Goal: Book appointment/travel/reservation

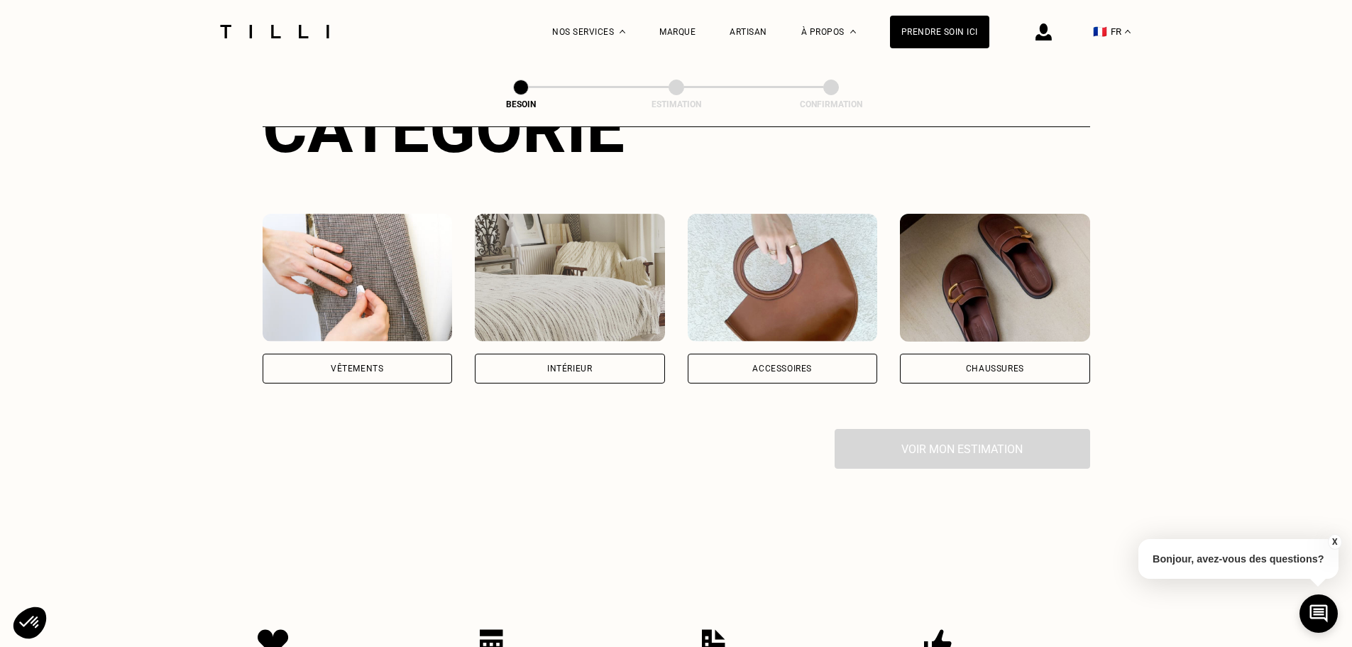
scroll to position [213, 0]
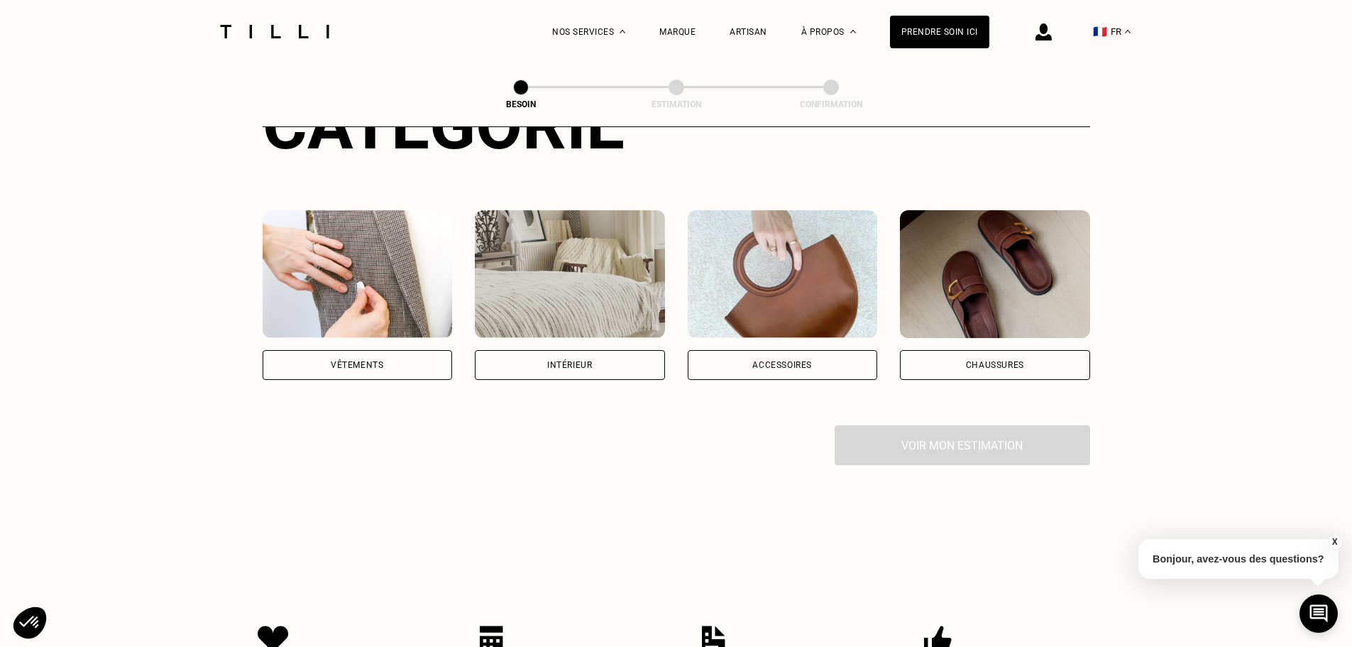
click at [597, 350] on div "Intérieur" at bounding box center [570, 365] width 190 height 30
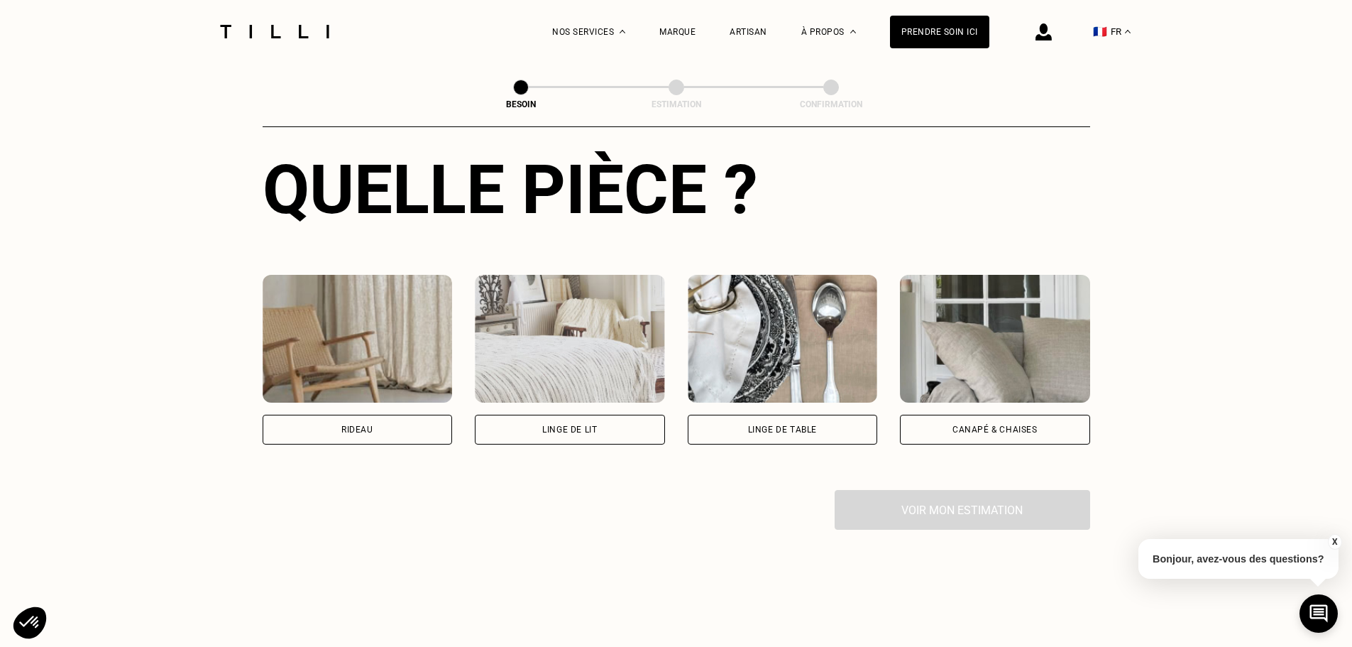
scroll to position [534, 0]
click at [404, 414] on div "Rideau" at bounding box center [358, 429] width 190 height 30
select select "FR"
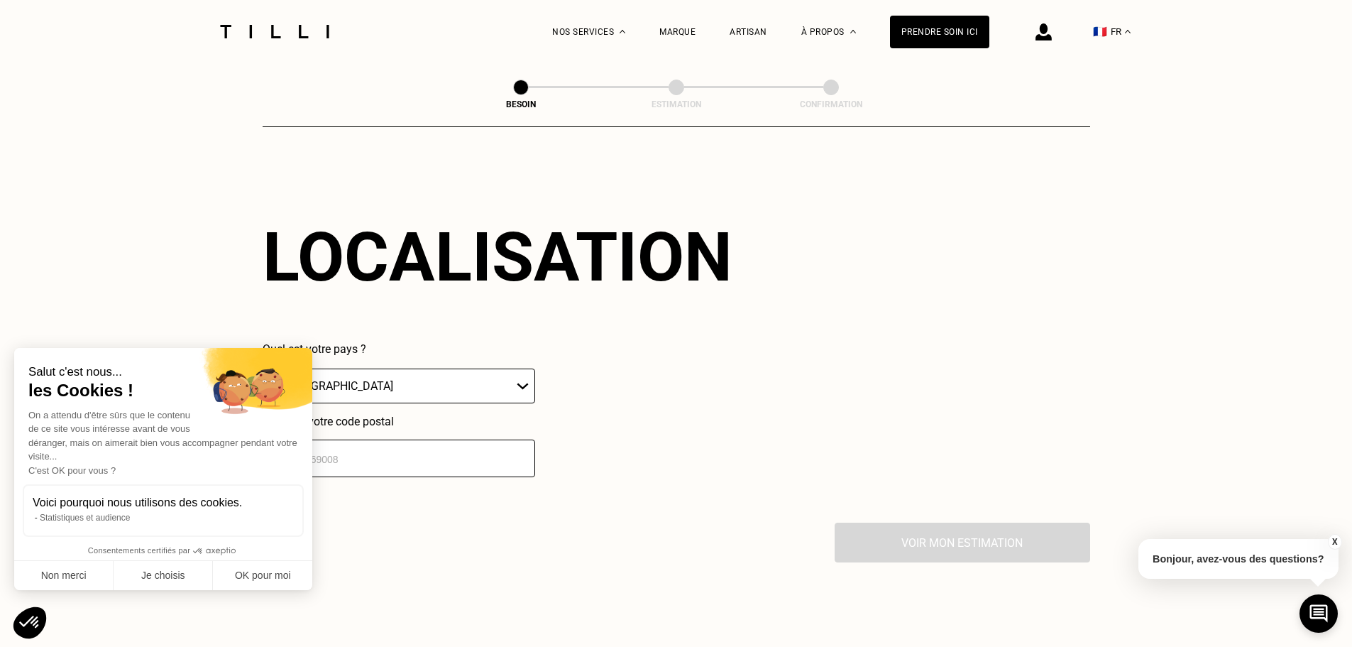
scroll to position [964, 0]
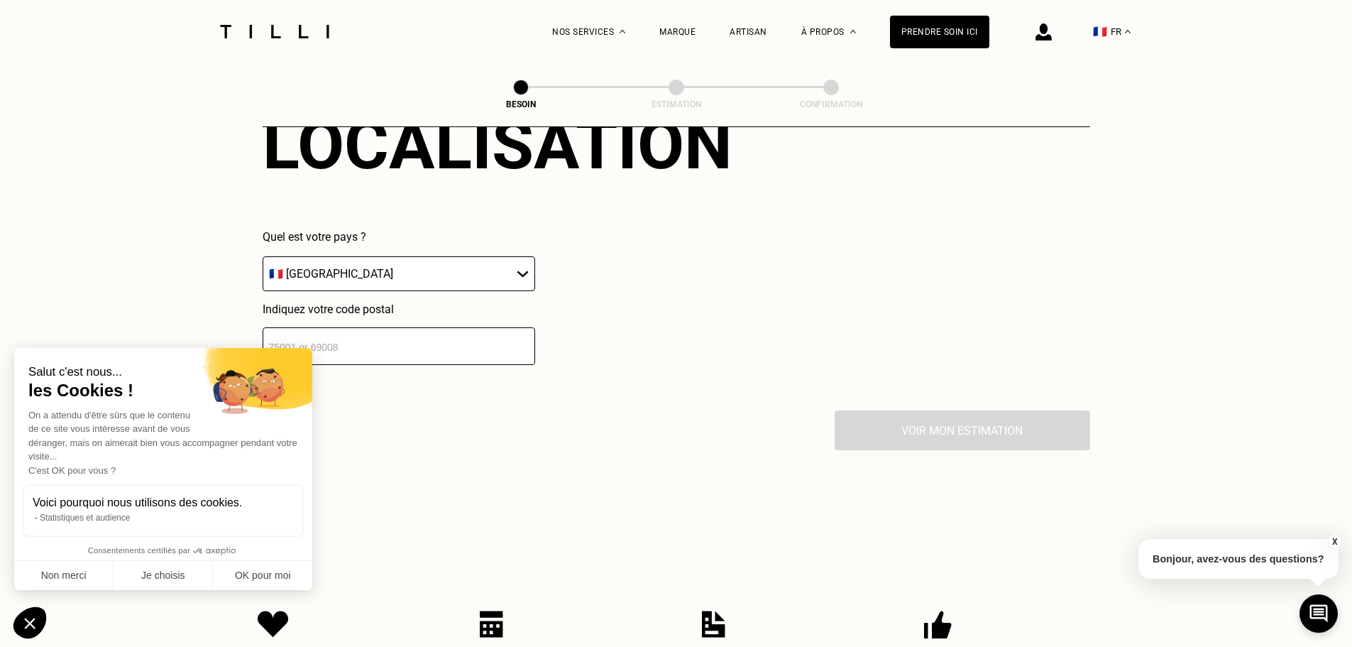
click at [419, 327] on input "number" at bounding box center [399, 346] width 273 height 38
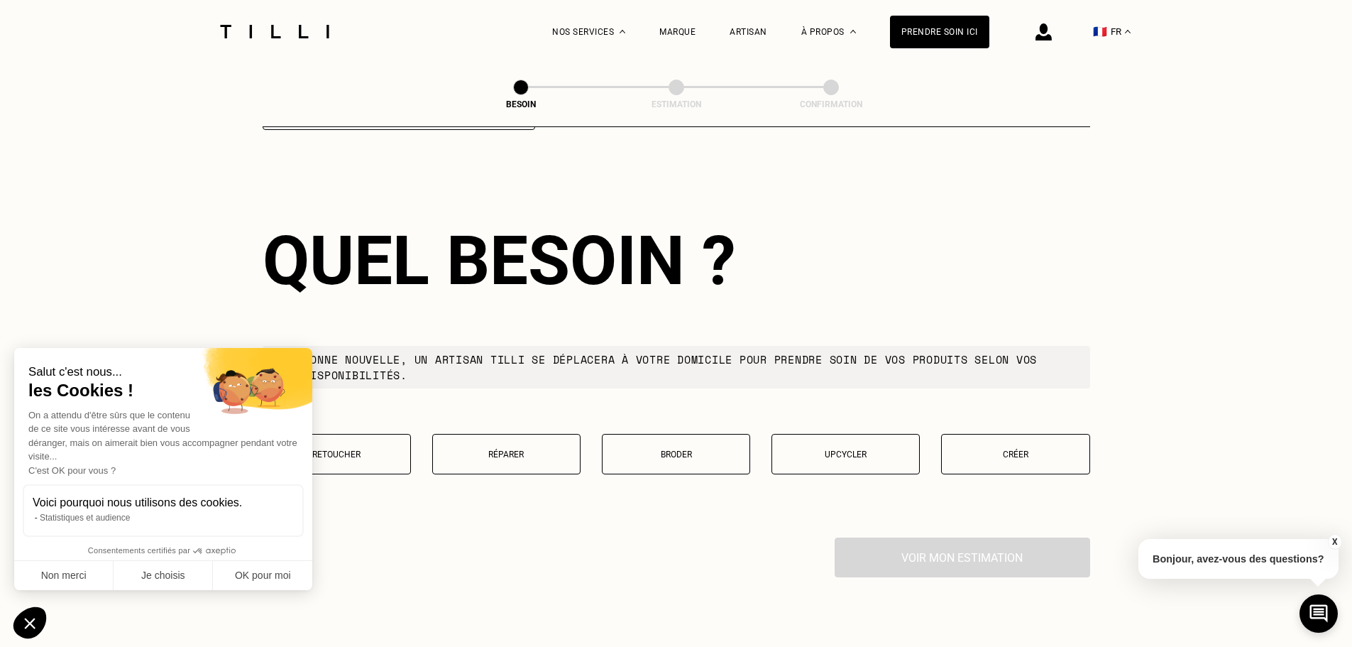
scroll to position [1204, 0]
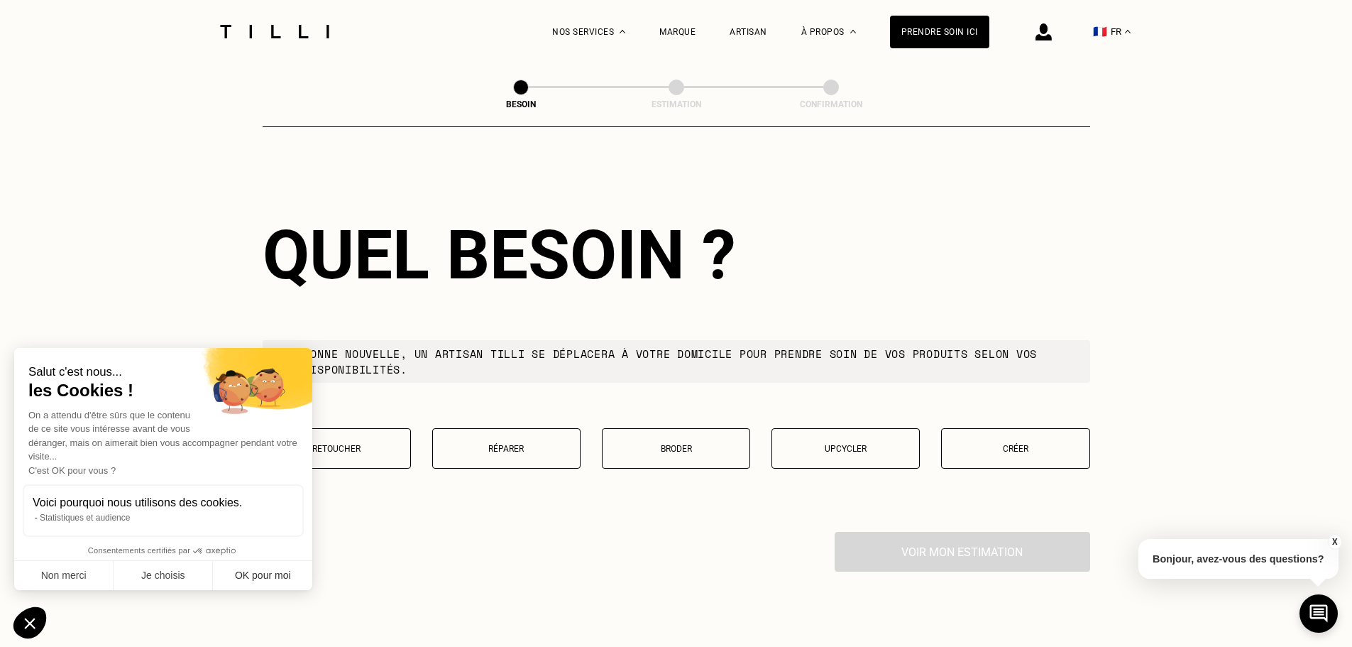
type input "92600"
click at [261, 577] on button "OK pour moi" at bounding box center [262, 576] width 99 height 30
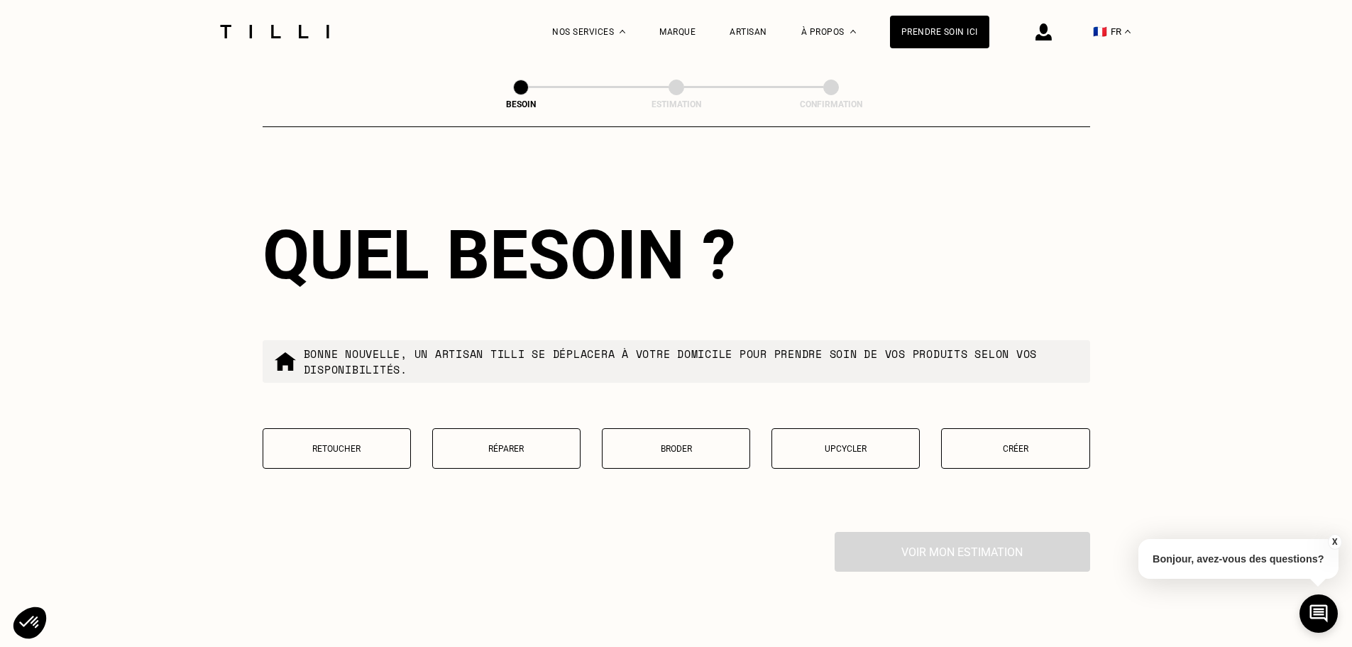
click at [362, 444] on p "Retoucher" at bounding box center [336, 449] width 133 height 10
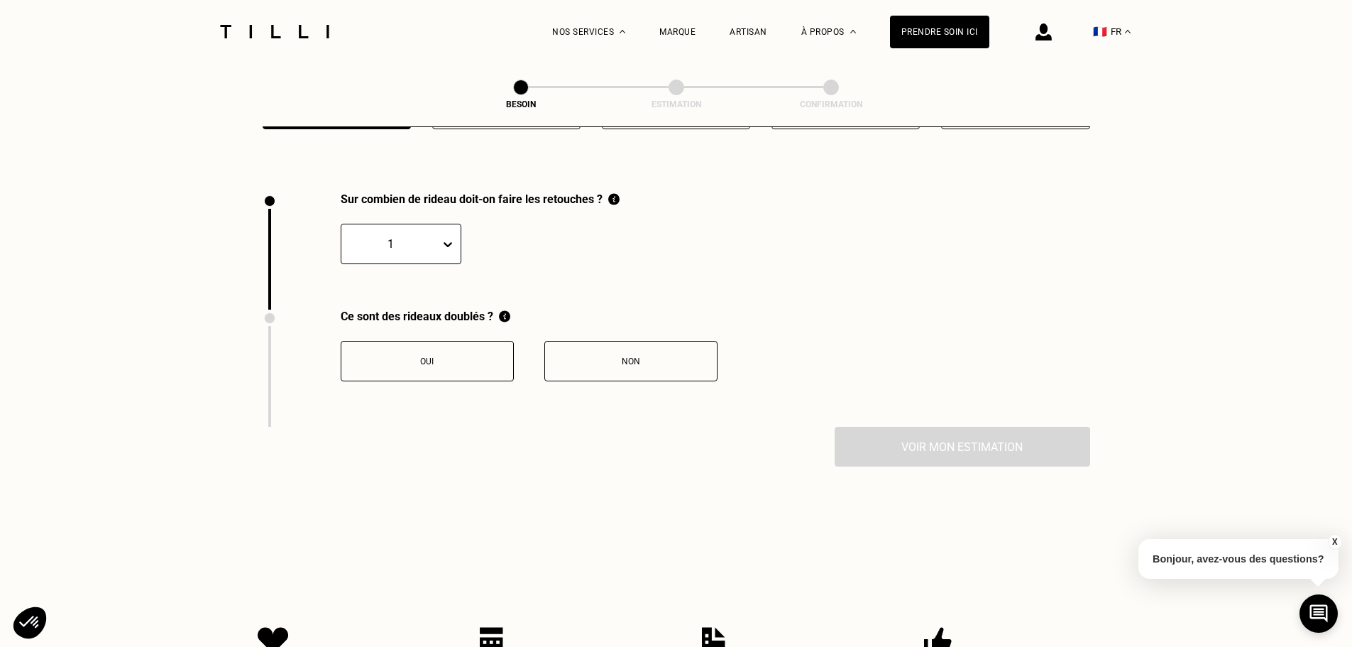
scroll to position [1568, 0]
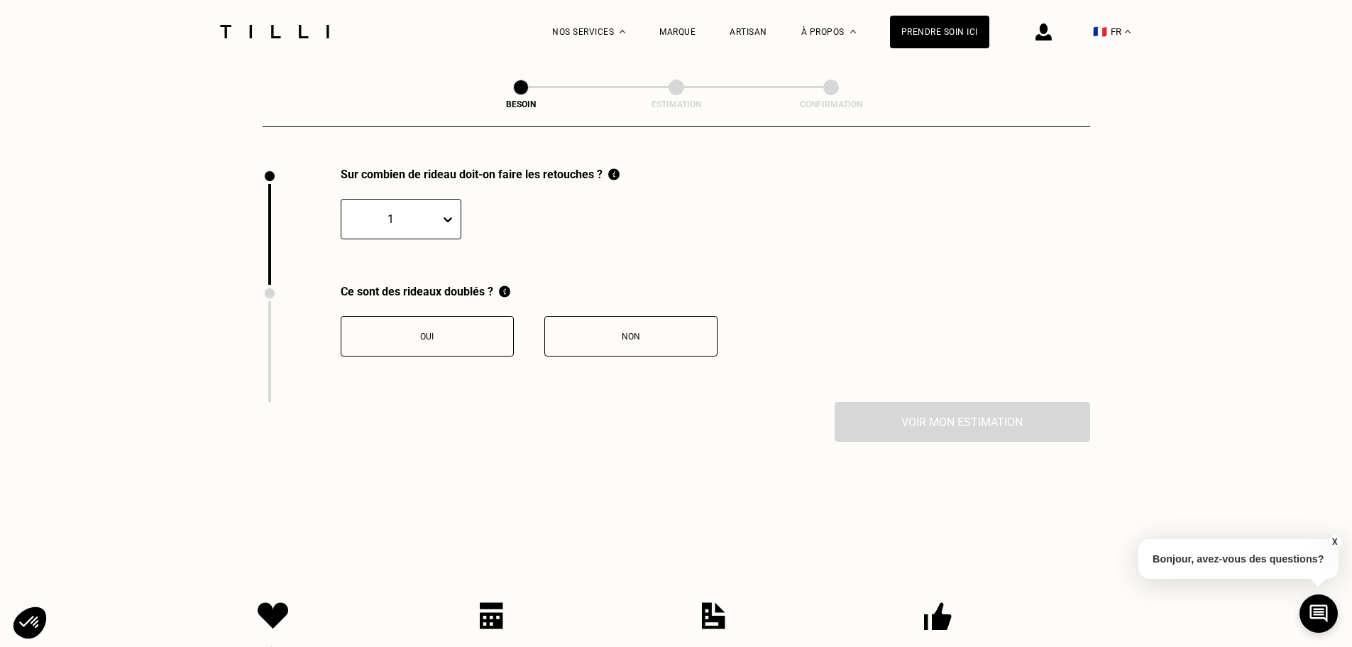
click at [498, 298] on div "Oui Non" at bounding box center [529, 327] width 377 height 58
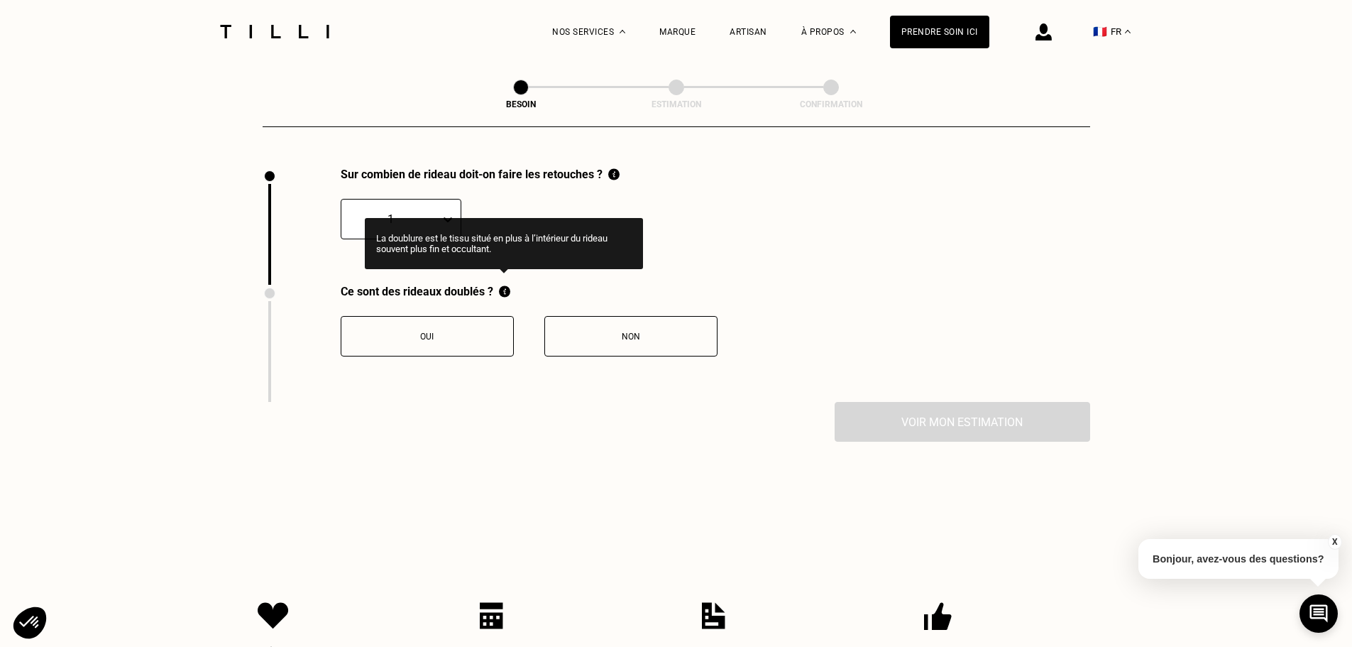
click at [500, 287] on img at bounding box center [504, 291] width 11 height 13
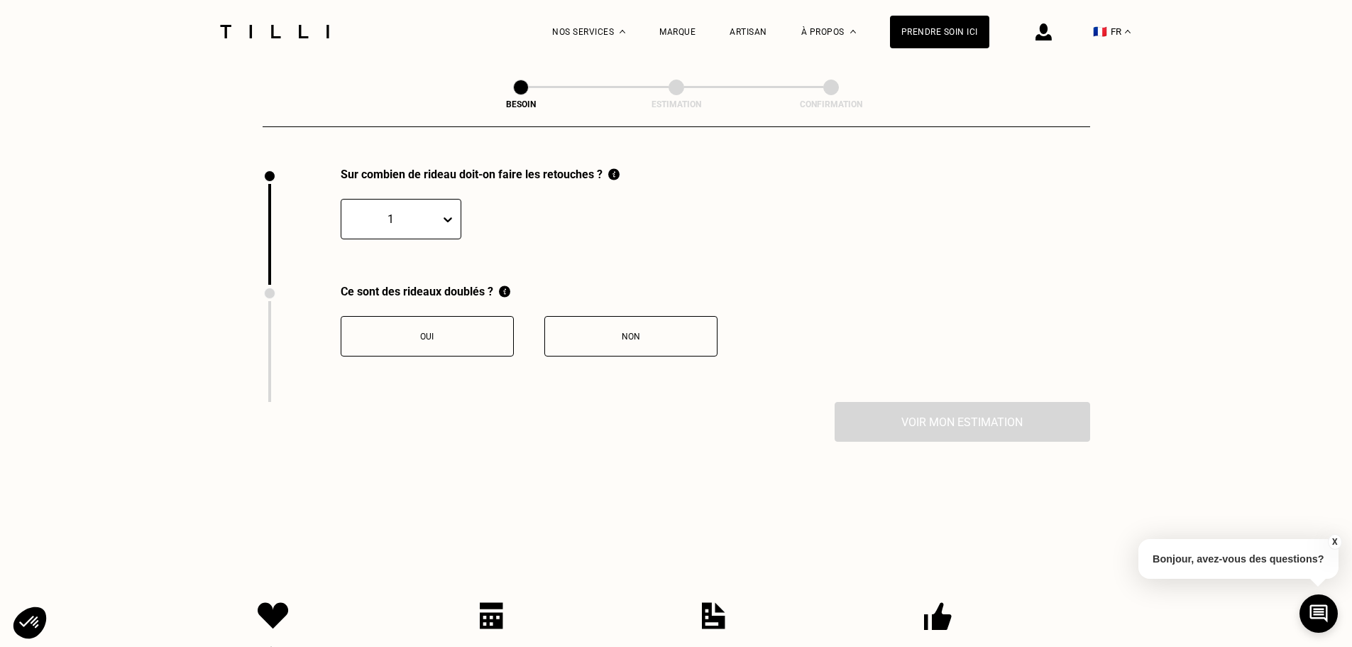
click at [471, 331] on div "Oui" at bounding box center [427, 336] width 158 height 10
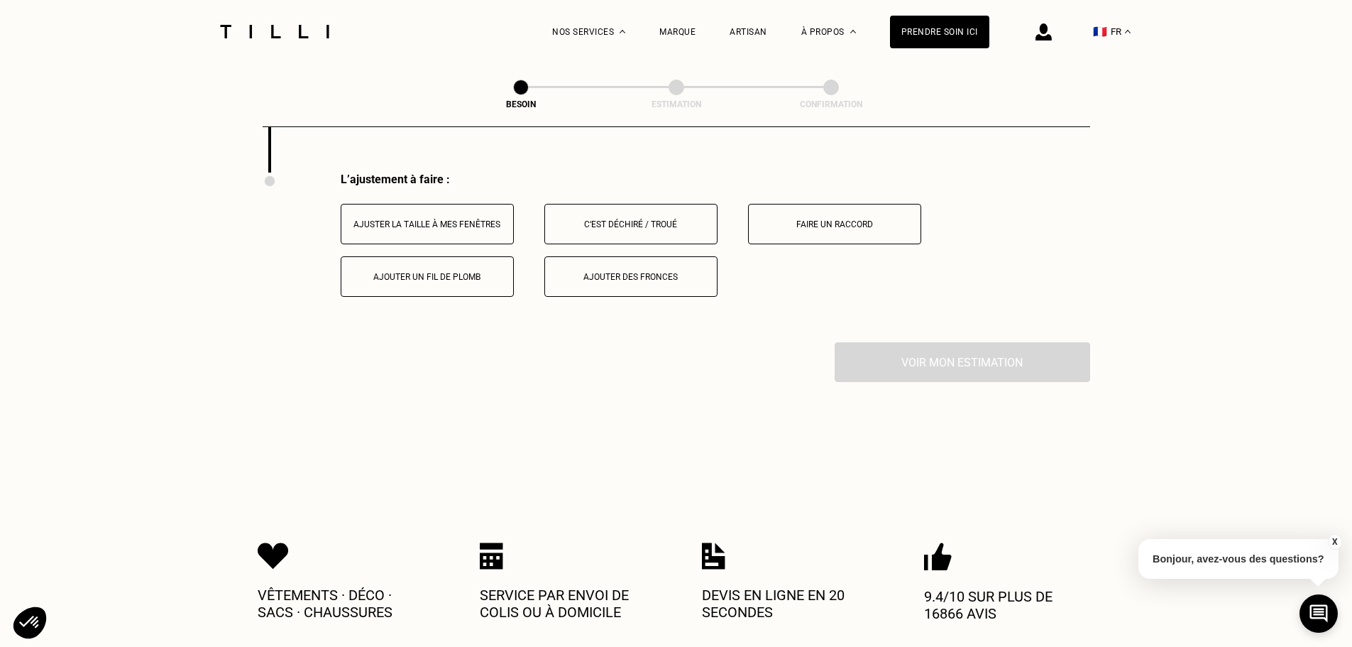
scroll to position [1803, 0]
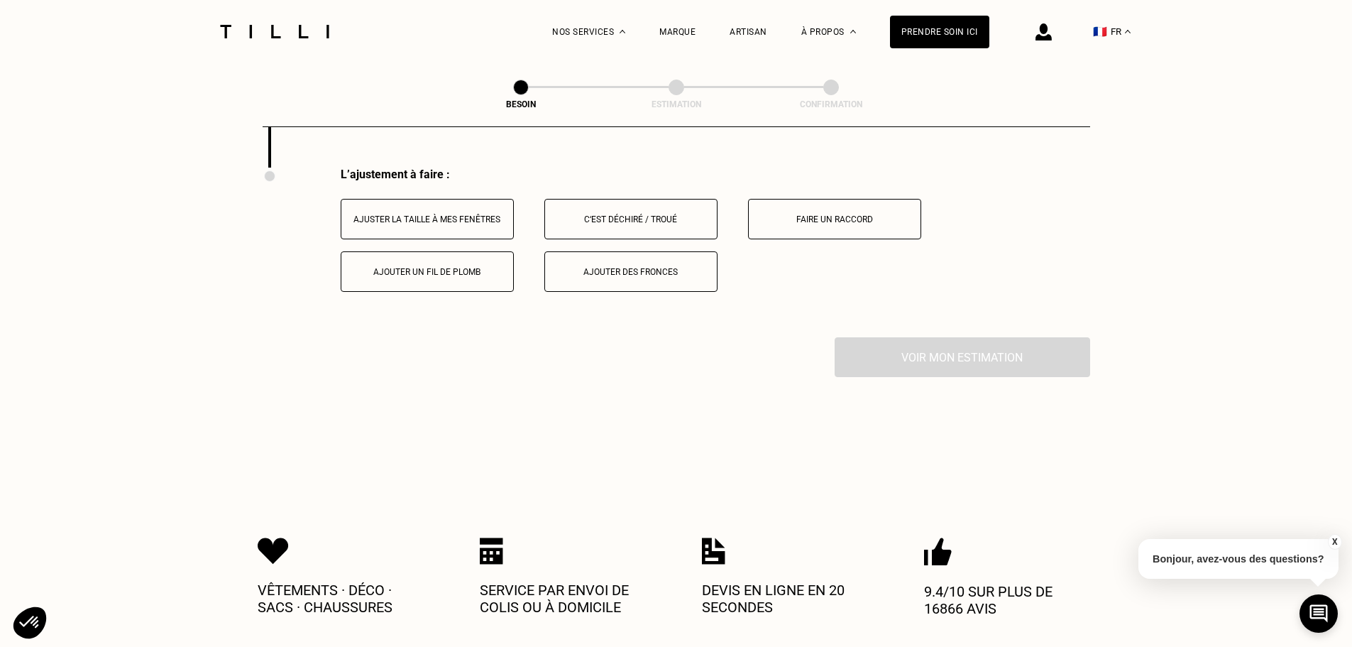
click at [463, 218] on button "Ajuster la taille à mes fenêtres" at bounding box center [427, 219] width 173 height 40
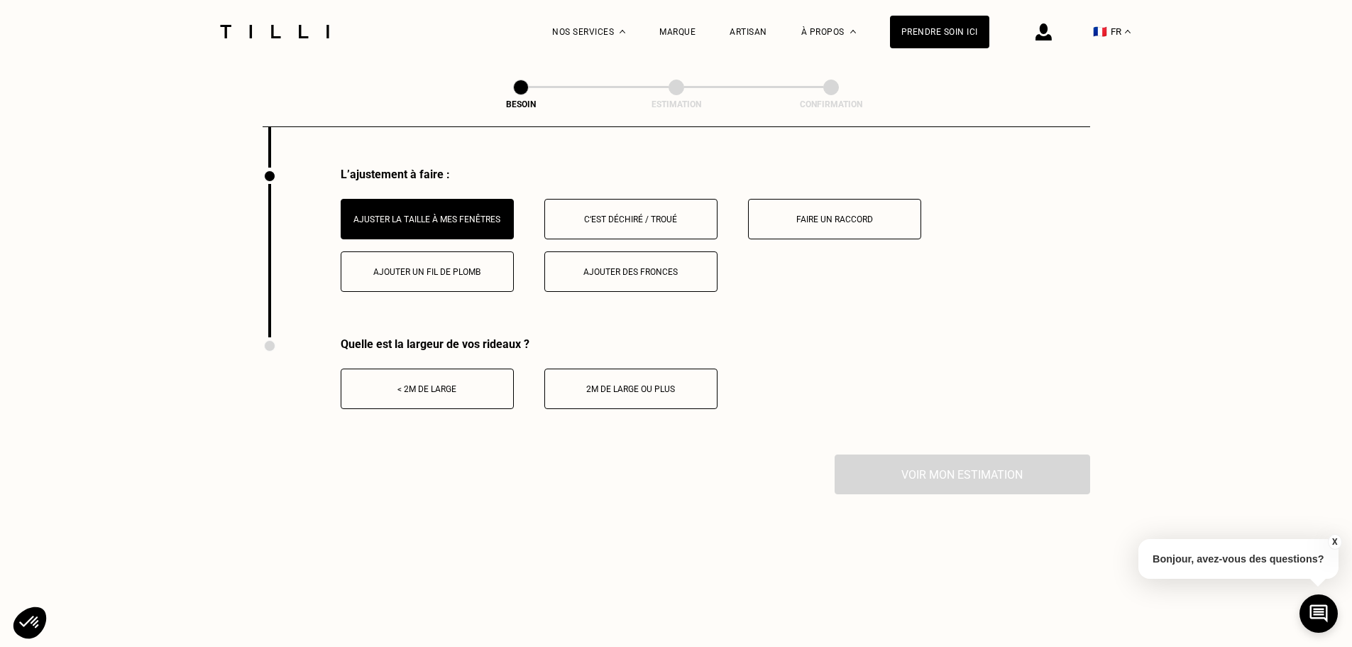
click at [494, 387] on button "< 2m de large" at bounding box center [427, 388] width 173 height 40
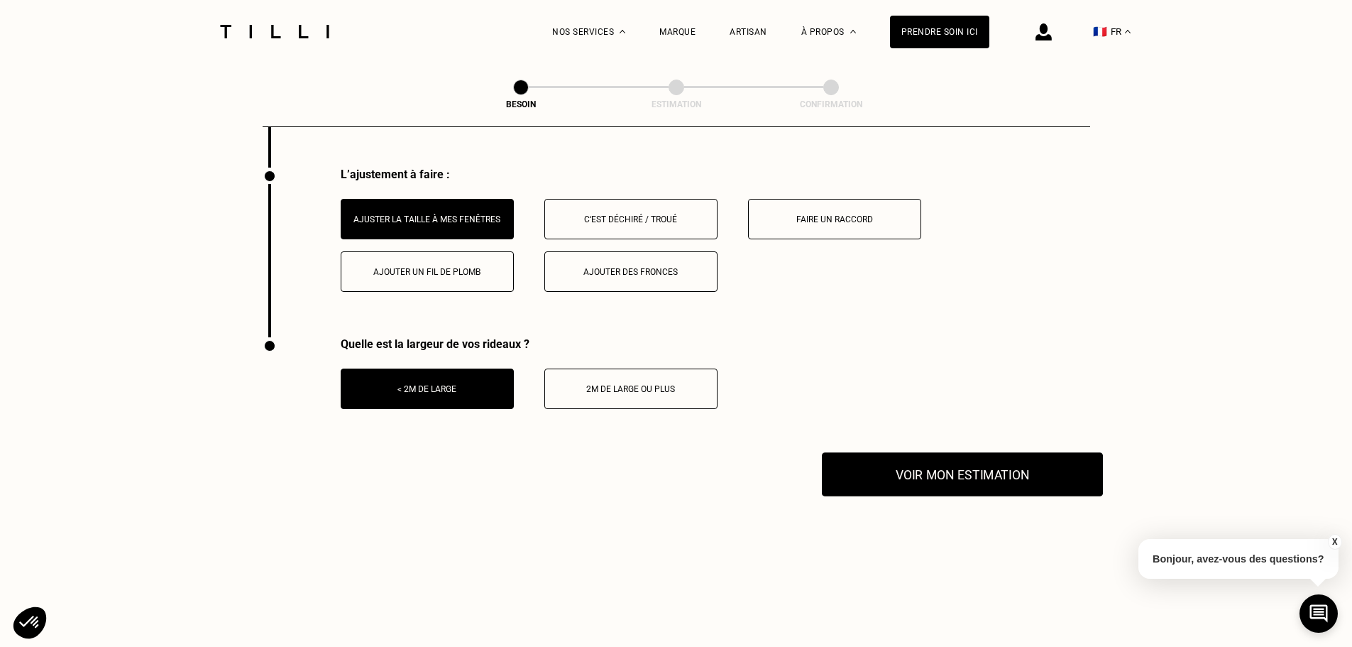
click at [971, 484] on button "Voir mon estimation" at bounding box center [962, 474] width 281 height 44
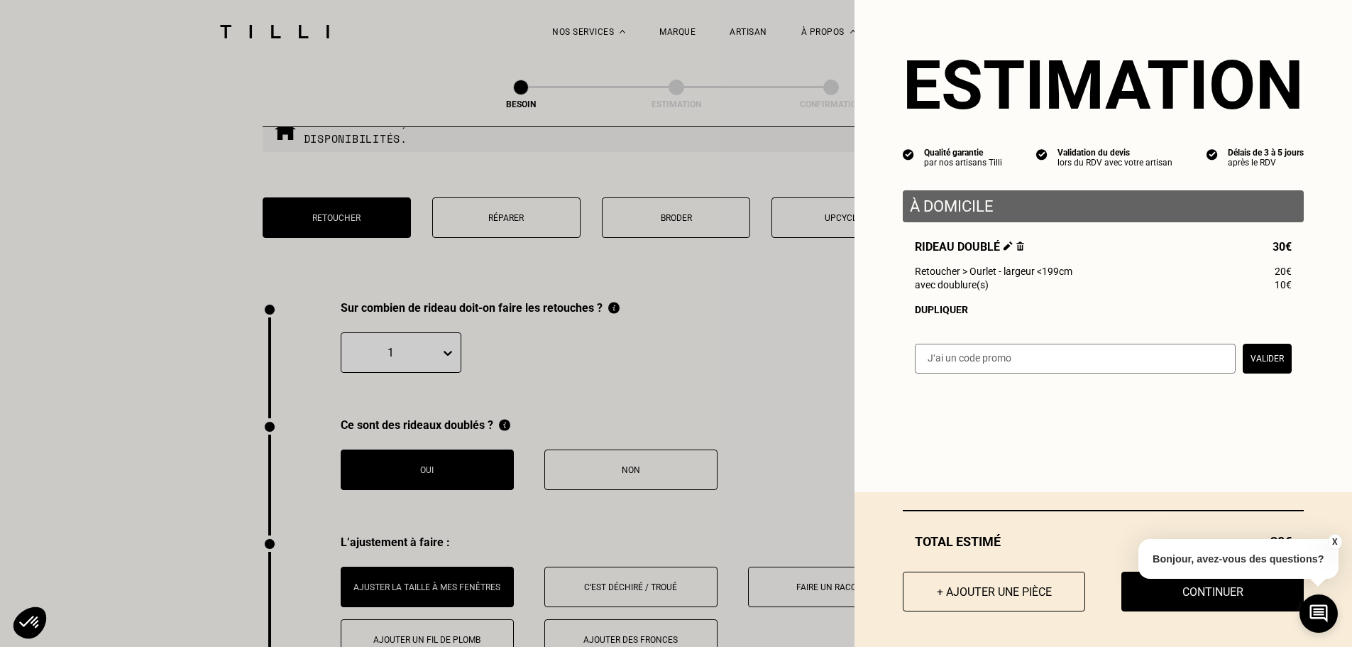
scroll to position [1306, 0]
